Goal: Find specific page/section: Find specific page/section

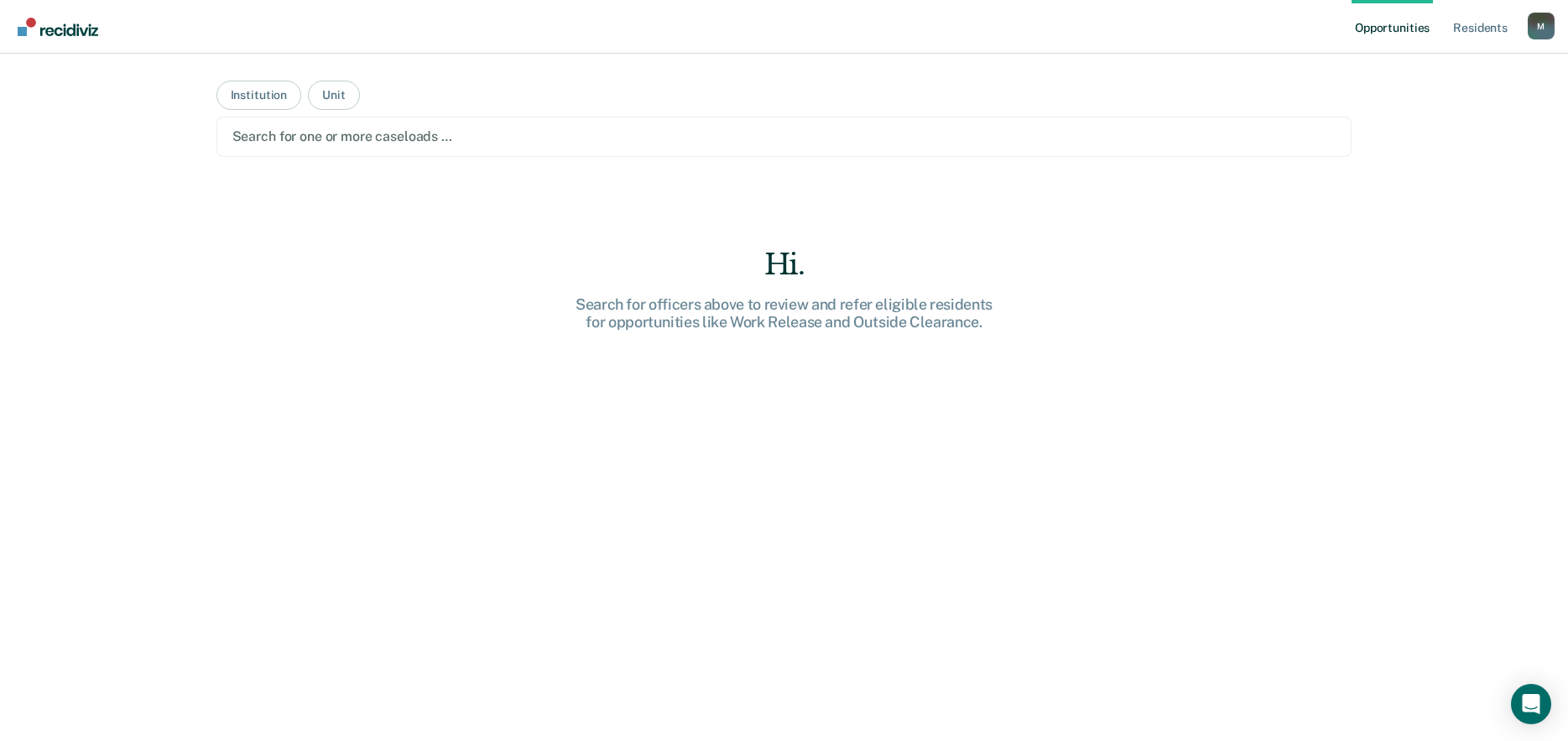
click at [361, 329] on div "Hi. Search for officers above to review and refer eligible residents for opport…" at bounding box center [784, 524] width 1136 height 553
click at [255, 103] on button "Institution" at bounding box center [258, 95] width 85 height 29
click at [313, 103] on button "Unit" at bounding box center [333, 95] width 51 height 29
click at [245, 100] on button "Institution" at bounding box center [258, 95] width 85 height 29
click at [52, 24] on img "Go to Recidiviz Home" at bounding box center [58, 26] width 80 height 19
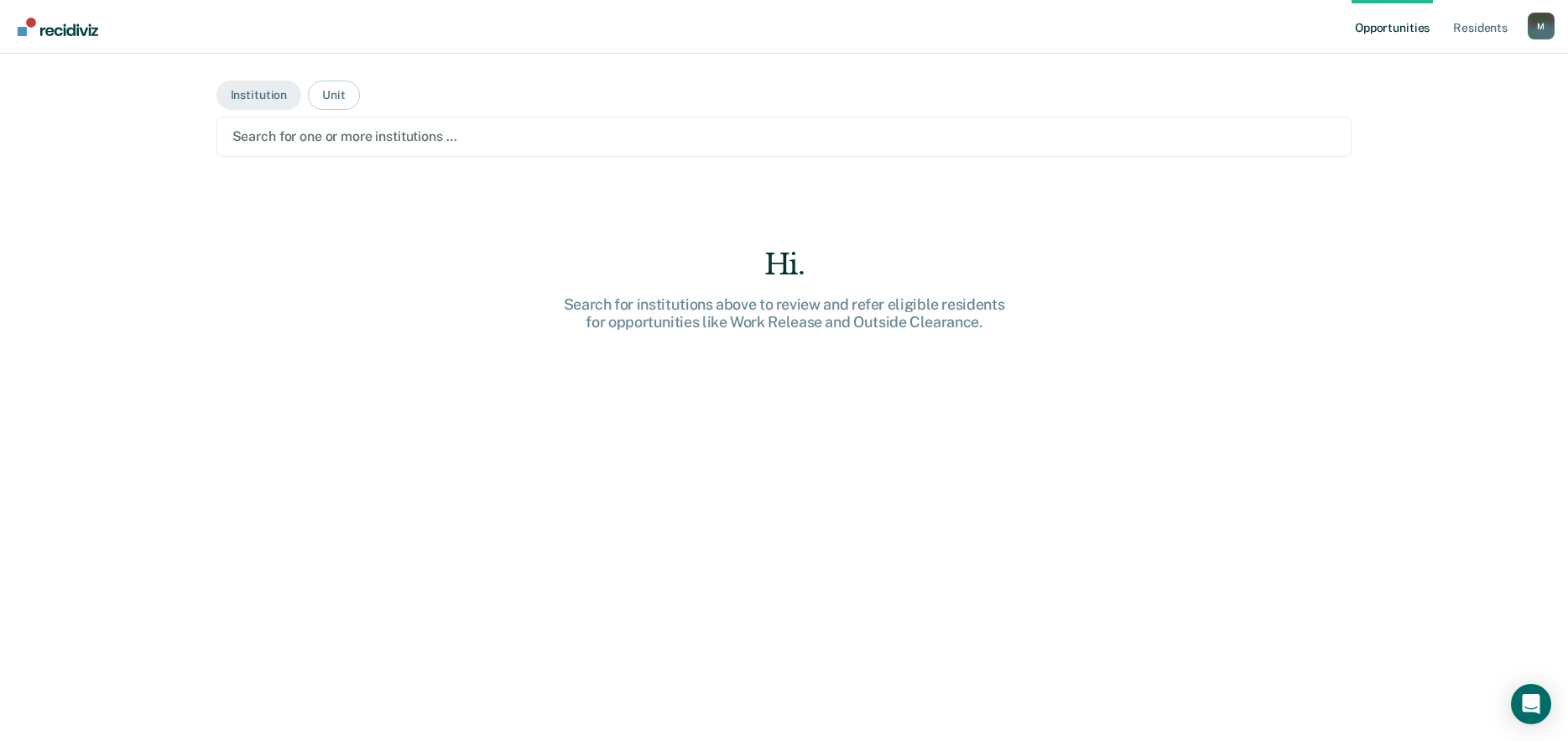
click at [803, 21] on link "Opportunities" at bounding box center [1392, 26] width 81 height 54
click at [803, 25] on link "Resident s" at bounding box center [1480, 26] width 62 height 54
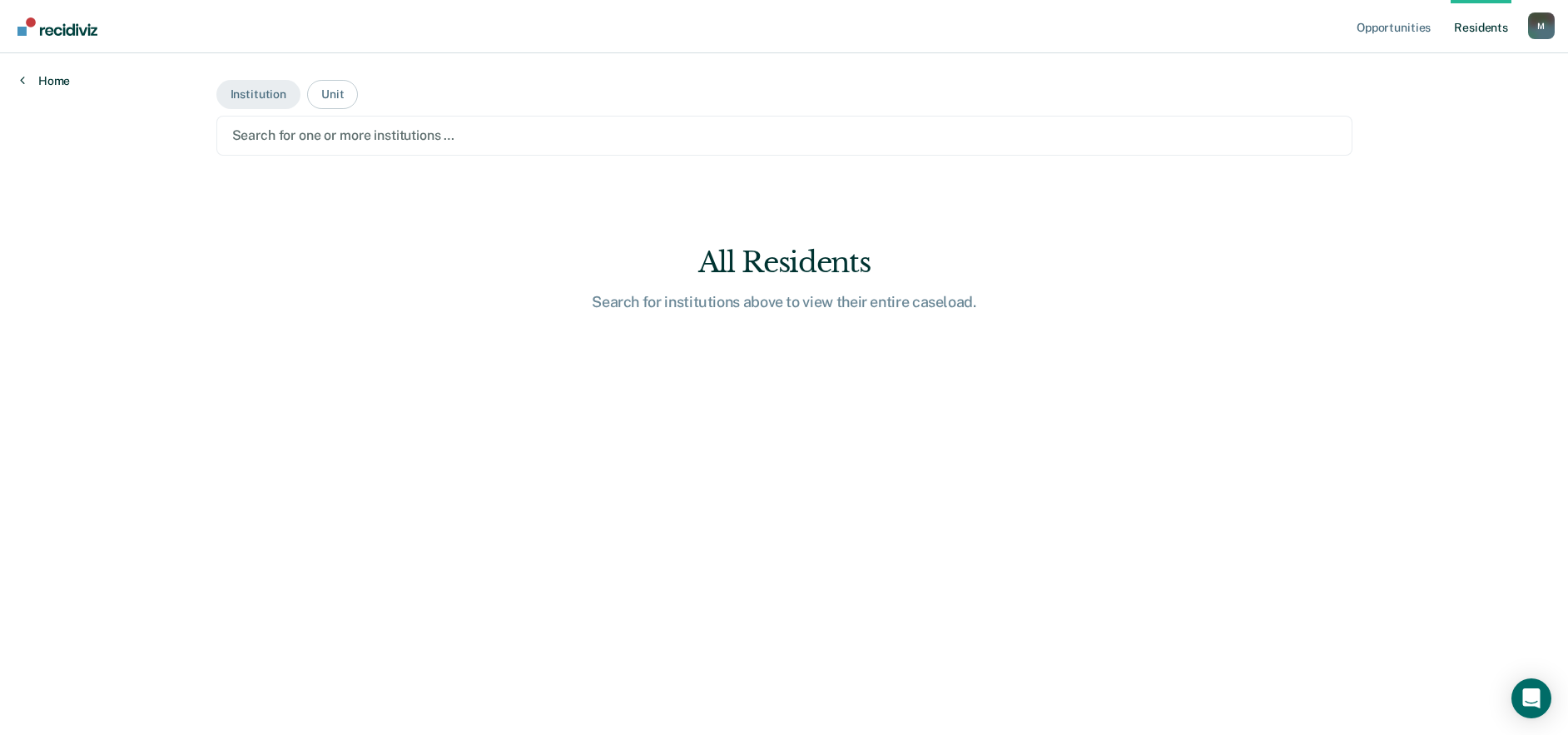
click at [44, 80] on link "Home" at bounding box center [45, 80] width 49 height 15
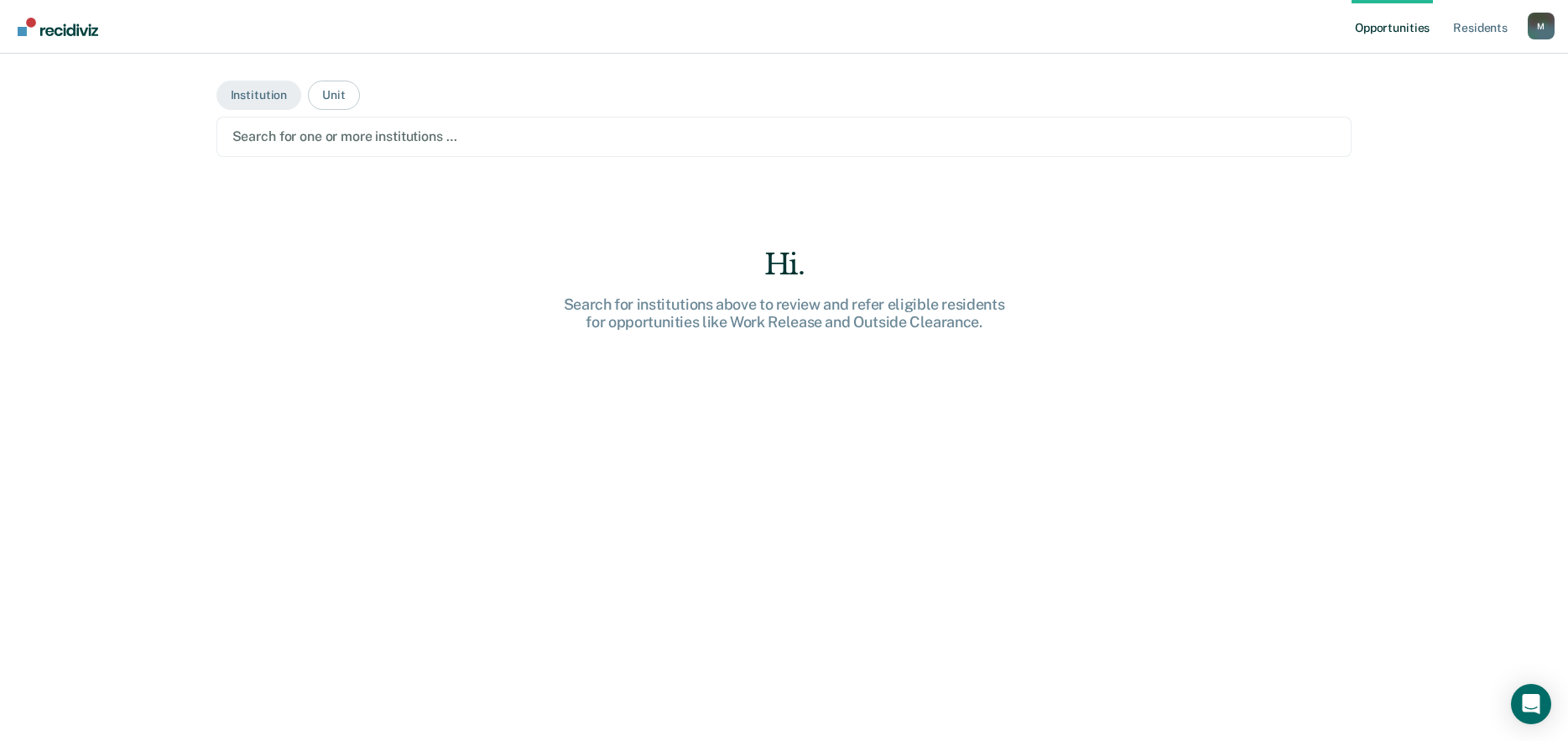
click at [803, 20] on div "M" at bounding box center [1541, 25] width 26 height 26
click at [803, 329] on div "Hi. Search for institutions above to review and refer eligible residents for op…" at bounding box center [784, 524] width 1136 height 553
click at [393, 329] on div "Hi. Search for institutions above to review and refer eligible residents for op…" at bounding box center [784, 524] width 1136 height 553
click at [228, 329] on div "Hi. Search for institutions above to review and refer eligible residents for op…" at bounding box center [784, 524] width 1136 height 553
click at [354, 329] on div "Hi. Search for institutions above to review and refer eligible residents for op…" at bounding box center [784, 524] width 1136 height 553
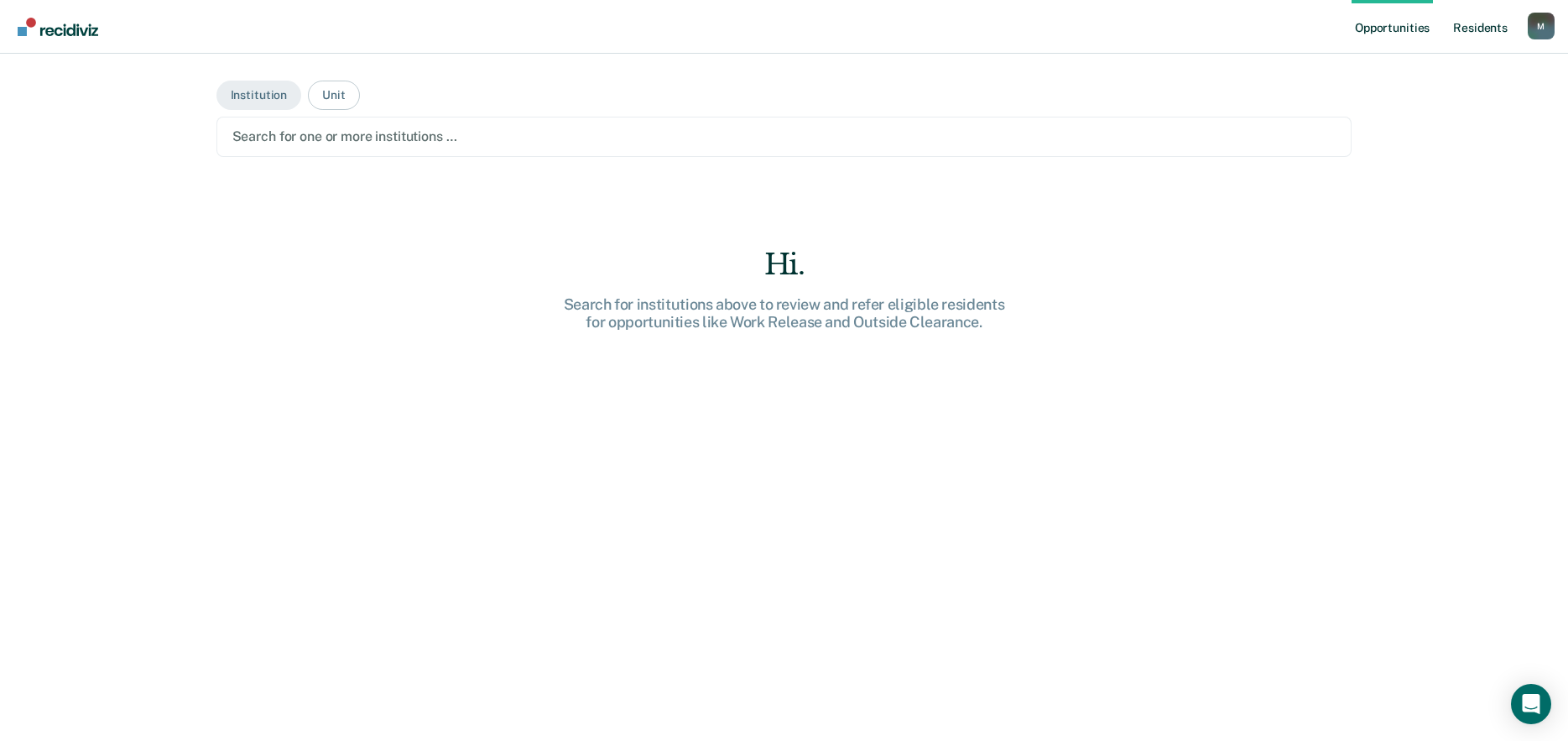
click at [803, 33] on link "Resident s" at bounding box center [1480, 26] width 62 height 54
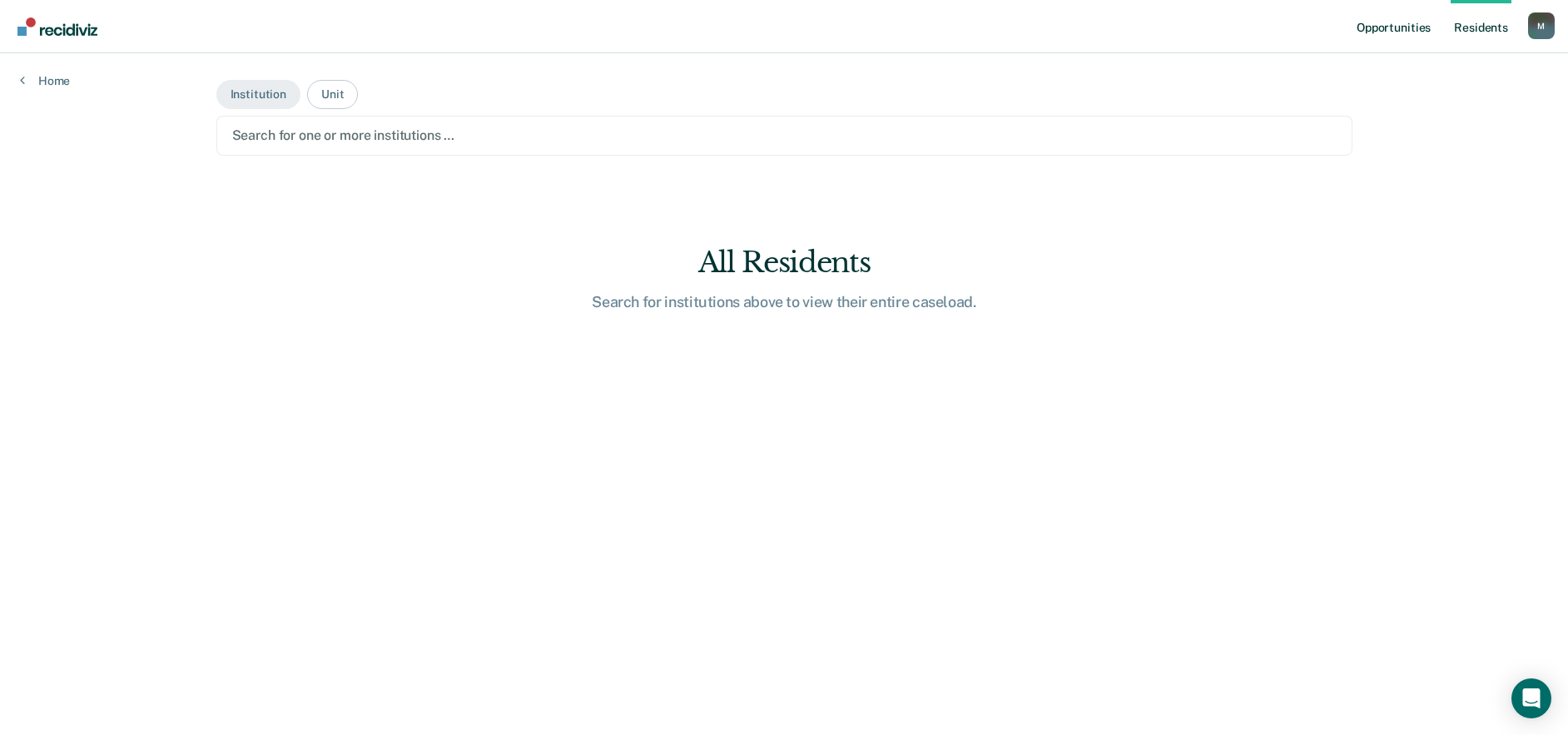
click at [796, 27] on link "Opportunities" at bounding box center [1392, 26] width 80 height 53
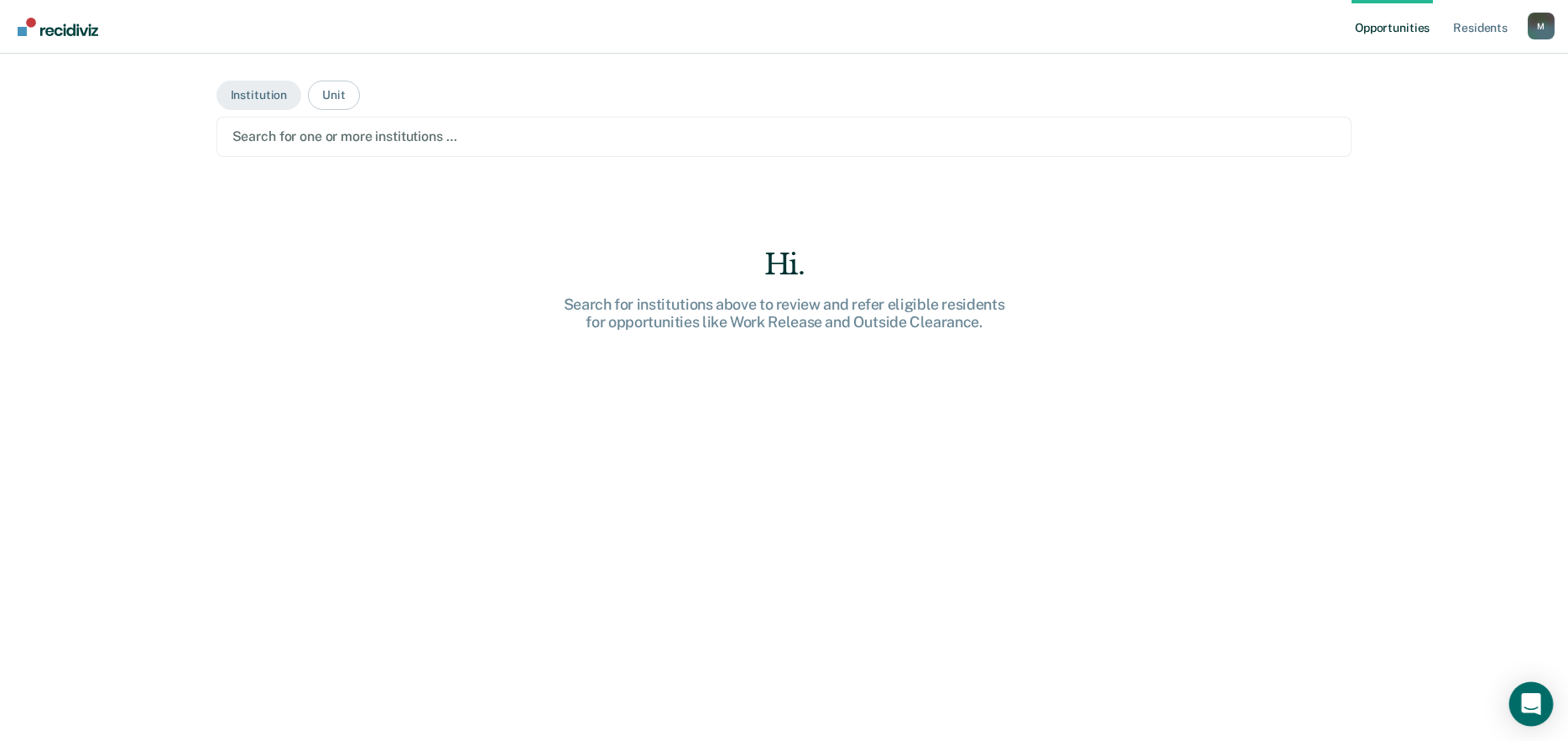
click at [803, 329] on icon "Open Intercom Messenger" at bounding box center [1531, 704] width 20 height 22
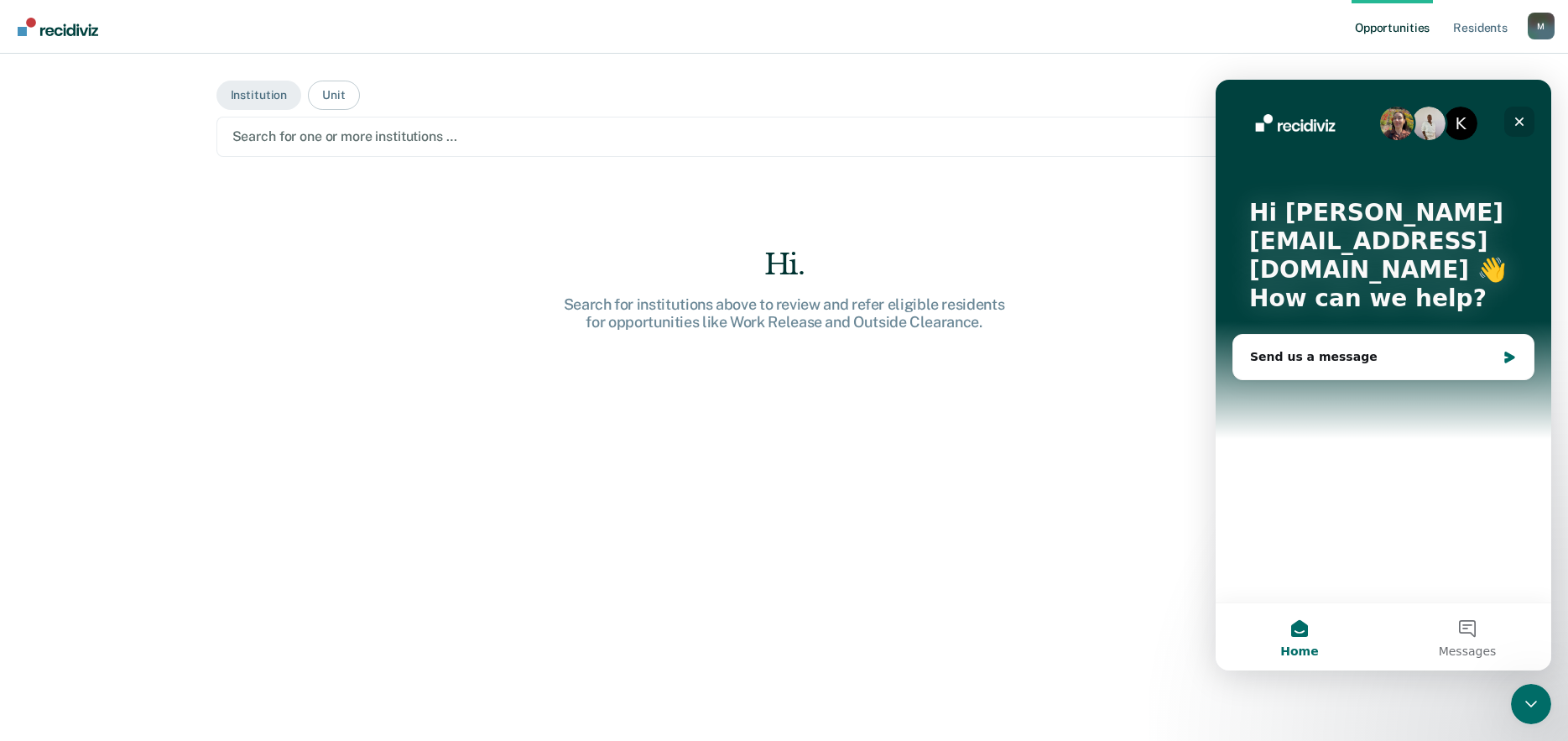
click at [803, 121] on icon "Close" at bounding box center [1519, 121] width 9 height 9
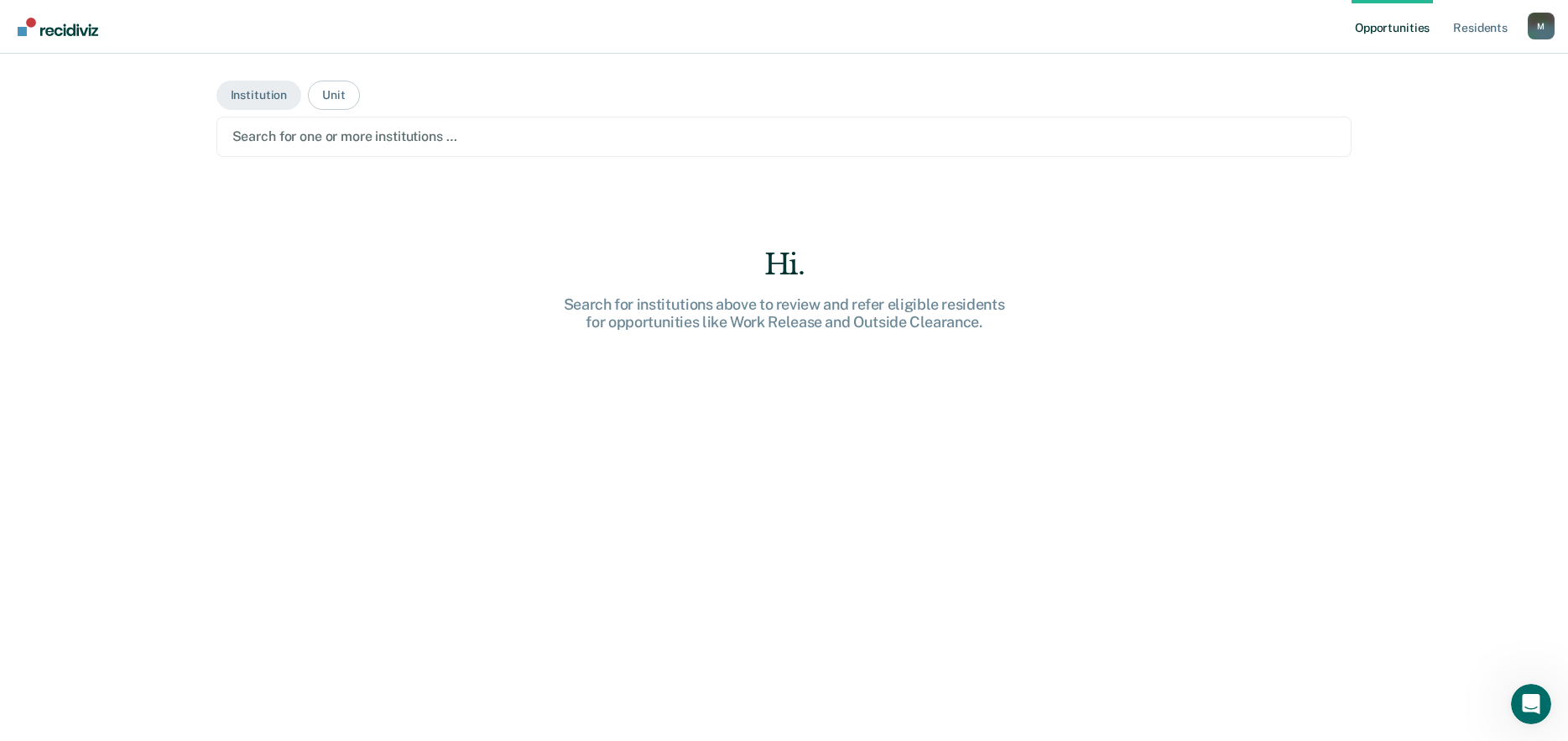
click at [41, 32] on img "Go to Recidiviz Home" at bounding box center [58, 26] width 80 height 19
click at [803, 29] on link "Resident s" at bounding box center [1480, 26] width 62 height 54
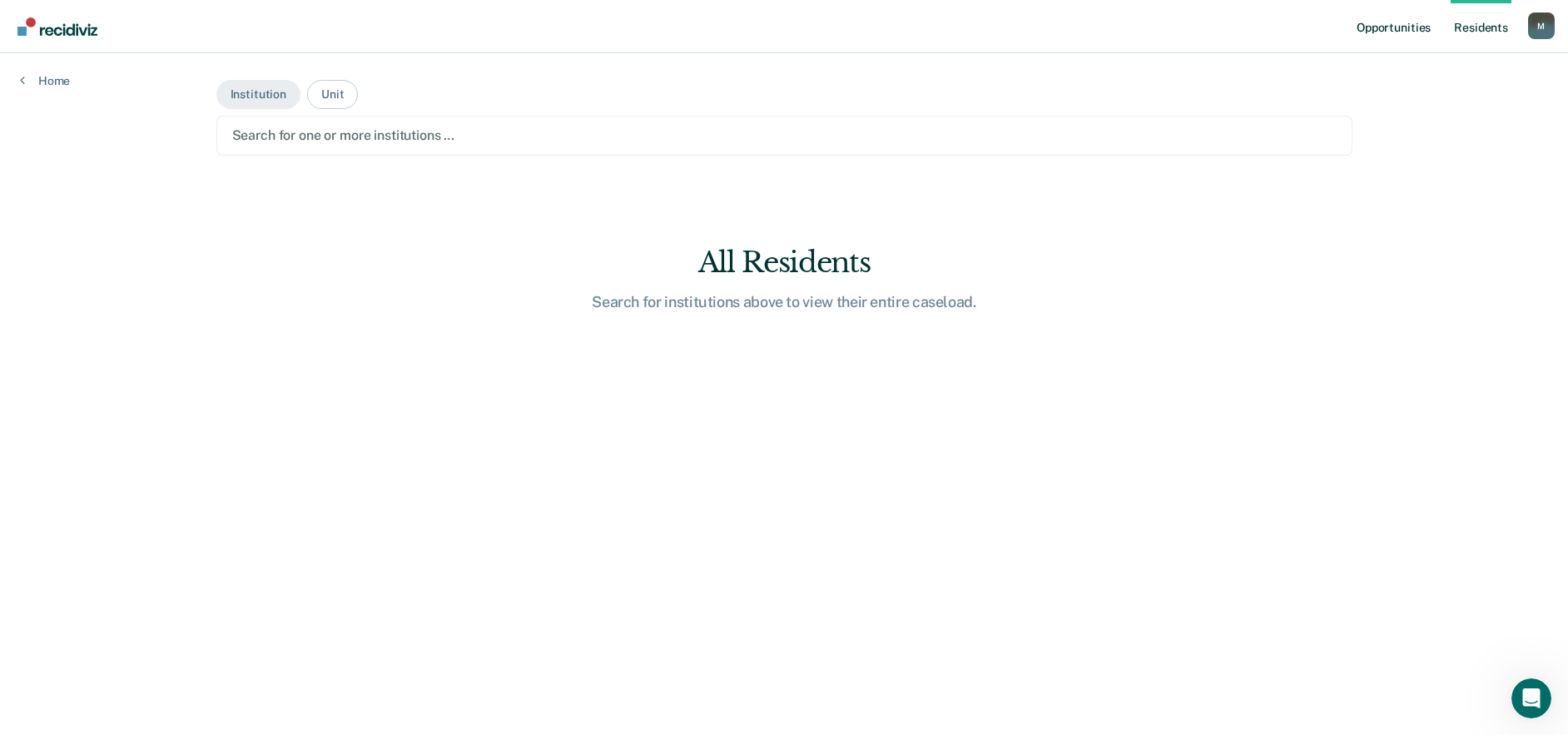
click at [796, 28] on link "Opportunities" at bounding box center [1392, 26] width 80 height 53
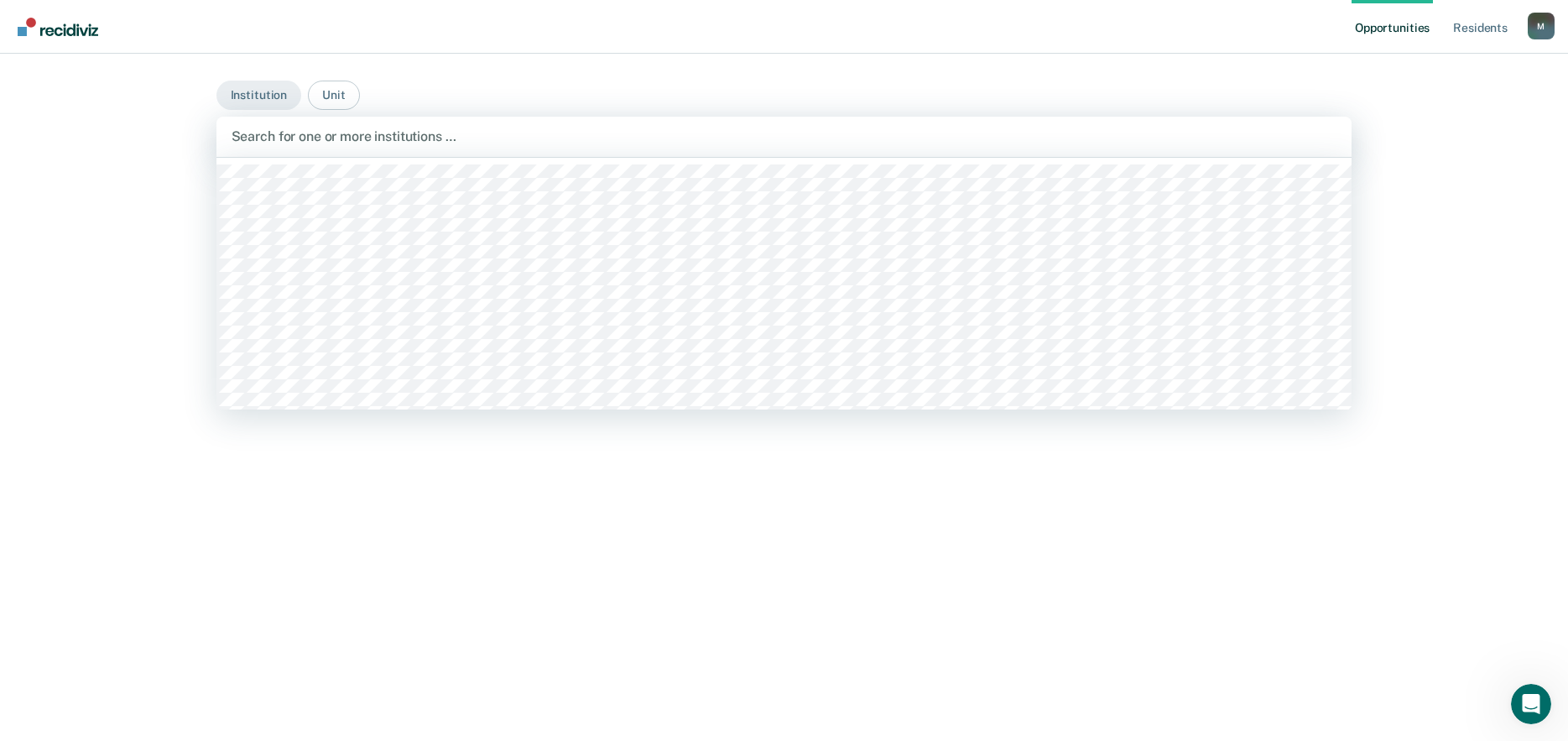
click at [328, 135] on div at bounding box center [784, 137] width 1106 height 20
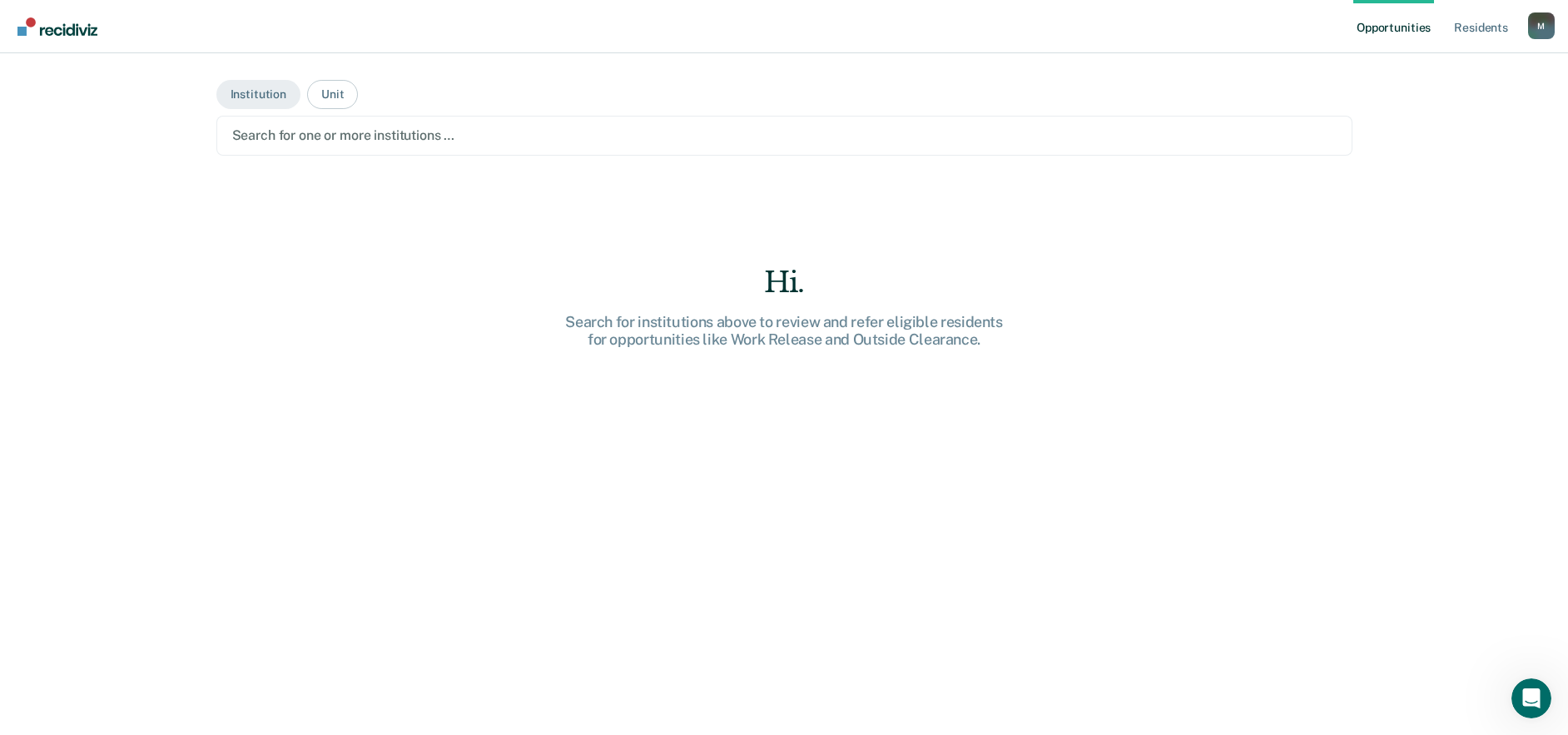
click at [354, 128] on div at bounding box center [784, 136] width 1104 height 19
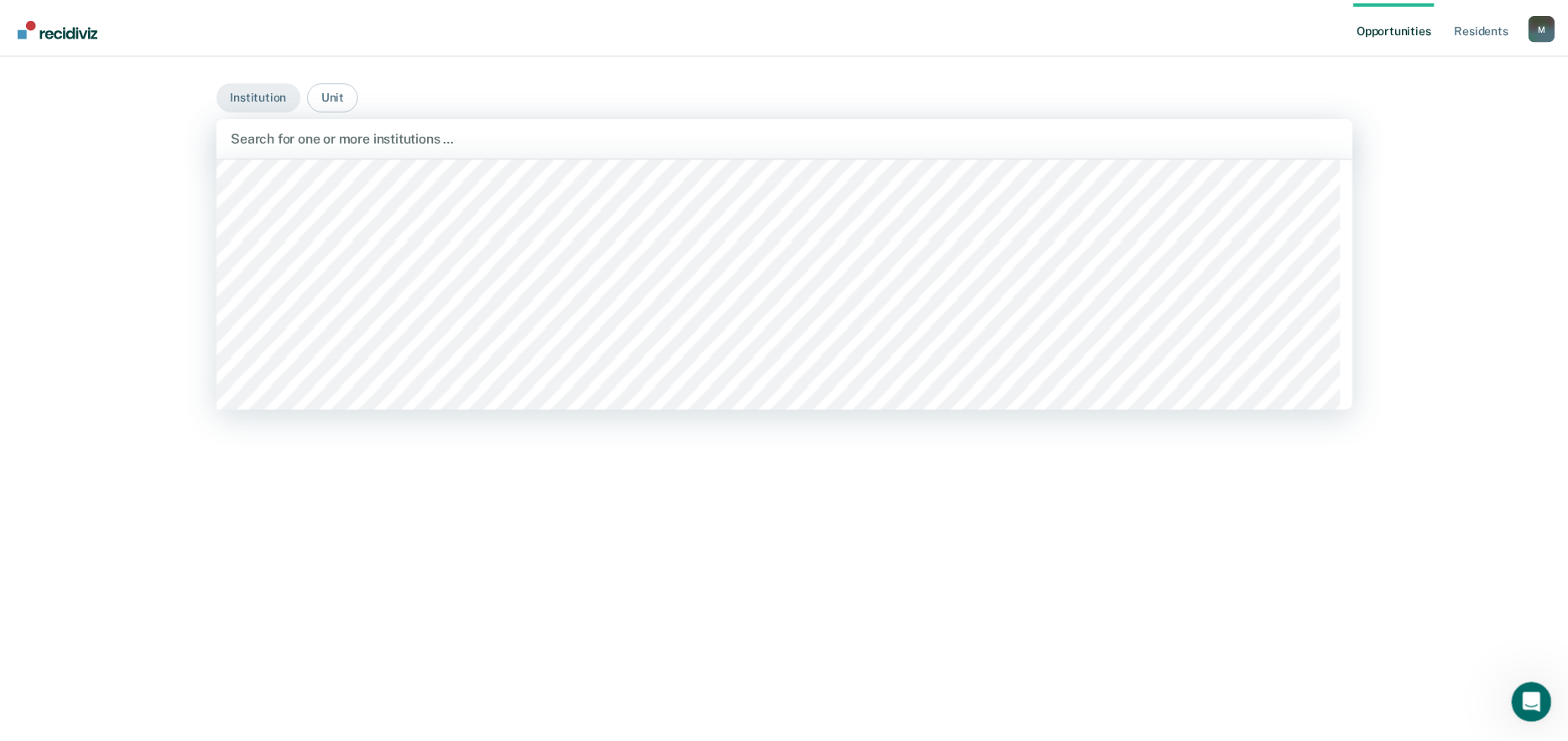
scroll to position [13415, 0]
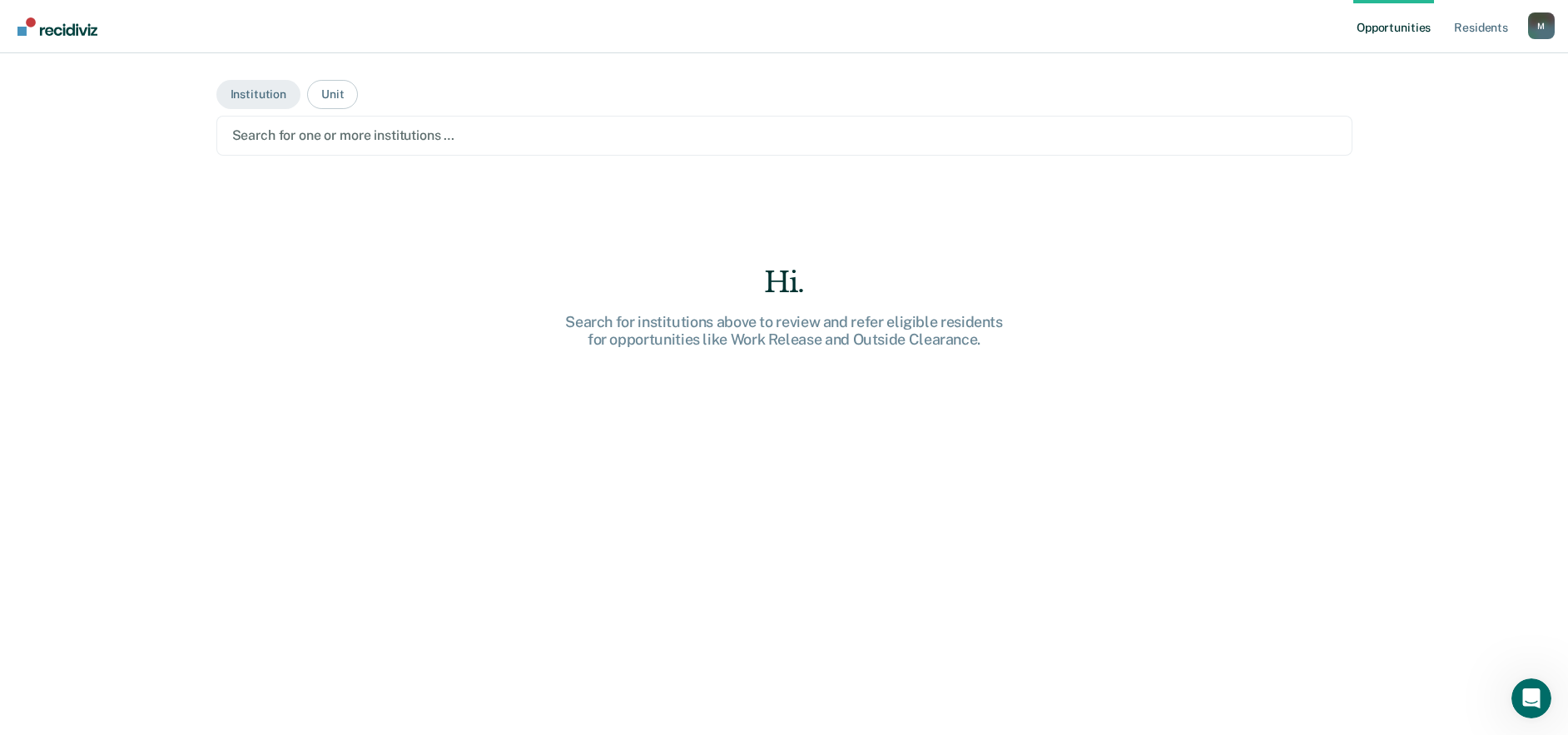
click at [56, 23] on img "Go to Recidiviz Home" at bounding box center [57, 26] width 80 height 18
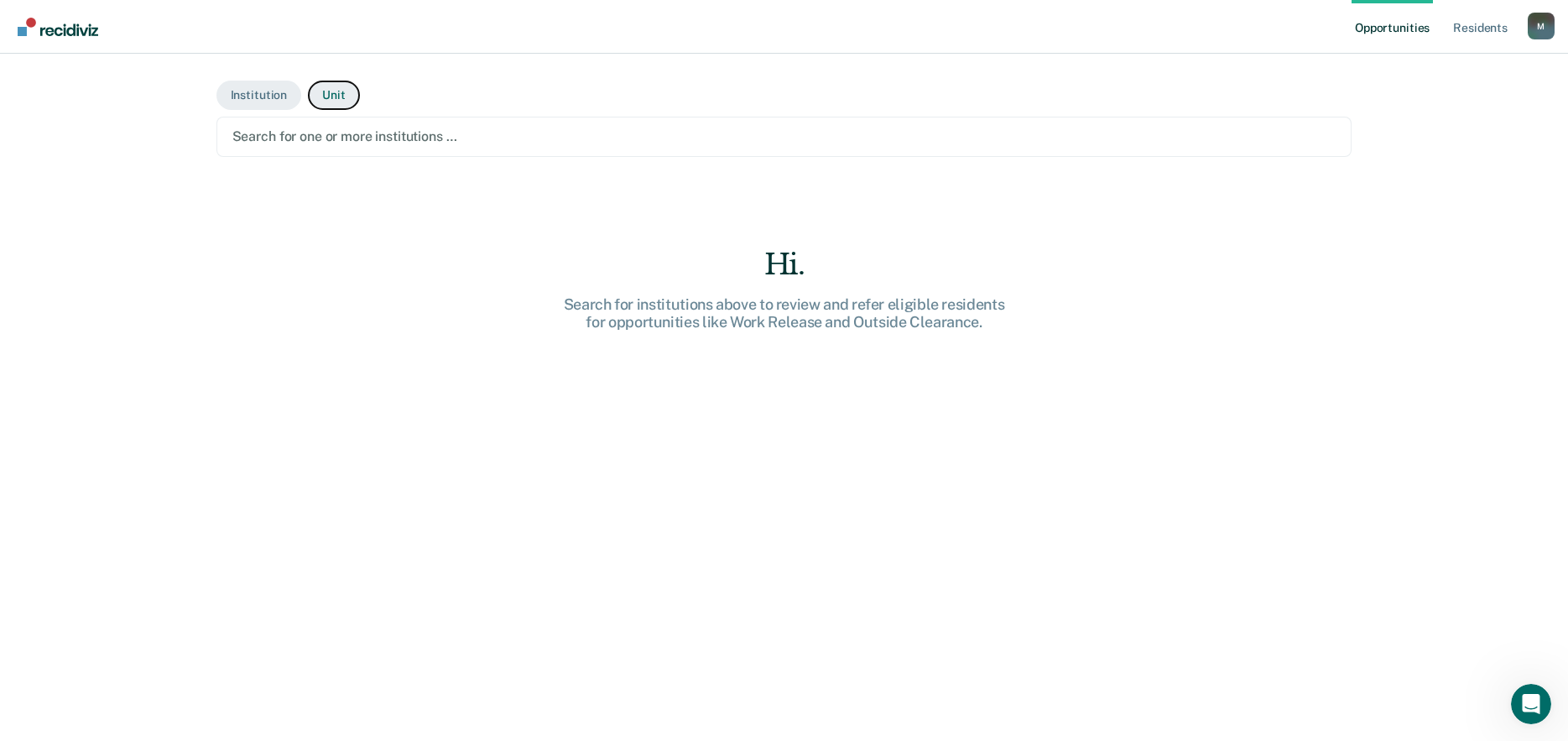
click at [320, 92] on button "Unit" at bounding box center [333, 95] width 51 height 29
click at [342, 129] on div at bounding box center [784, 137] width 1104 height 20
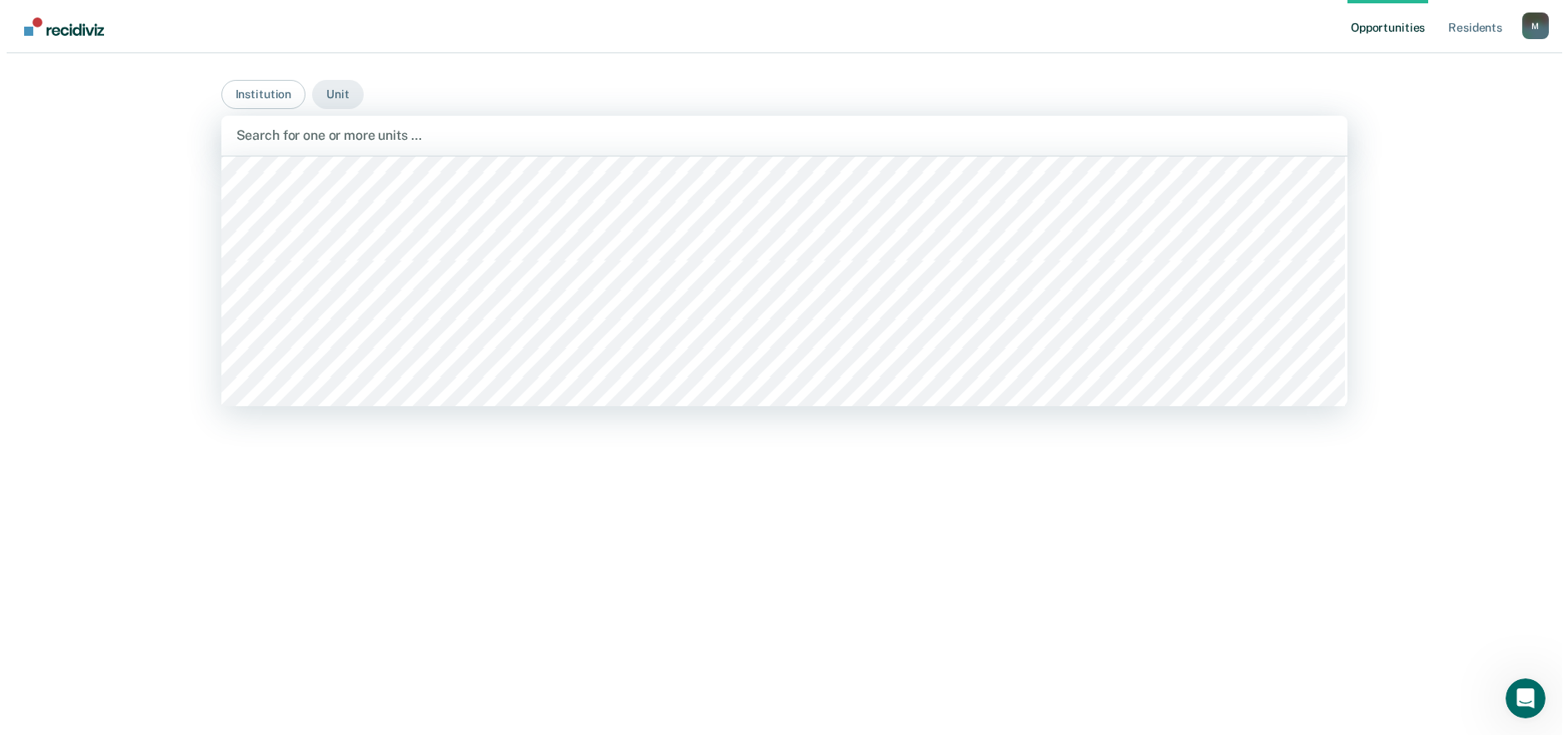
scroll to position [12815, 0]
